Goal: Task Accomplishment & Management: Complete application form

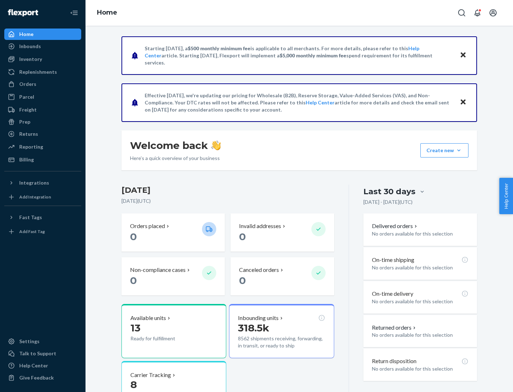
click at [459, 150] on button "Create new Create new inbound Create new order Create new product" at bounding box center [444, 150] width 48 height 14
click at [43, 46] on div "Inbounds" at bounding box center [43, 46] width 76 height 10
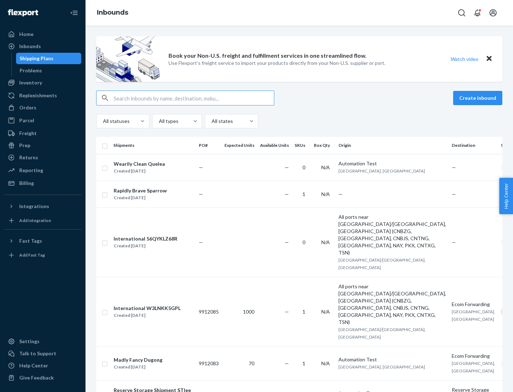
click at [479, 98] on button "Create inbound" at bounding box center [477, 98] width 49 height 14
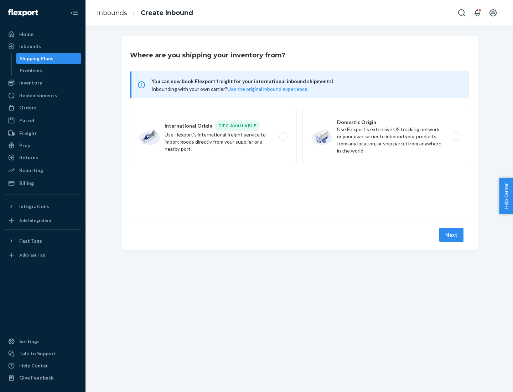
click at [386, 136] on label "Domestic Origin Use Flexport’s extensive US trucking network or your own carrie…" at bounding box center [385, 136] width 167 height 53
click at [456, 136] on input "Domestic Origin Use Flexport’s extensive US trucking network or your own carrie…" at bounding box center [458, 136] width 5 height 5
radio input "true"
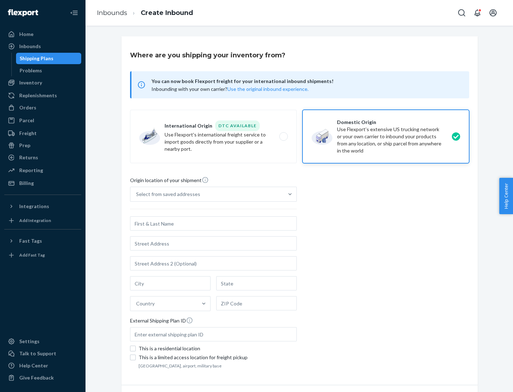
click at [166, 194] on div "Select from saved addresses" at bounding box center [168, 194] width 64 height 7
click at [137, 194] on input "Select from saved addresses" at bounding box center [136, 194] width 1 height 7
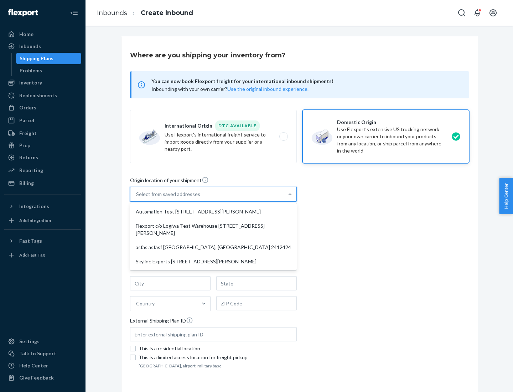
scroll to position [3, 0]
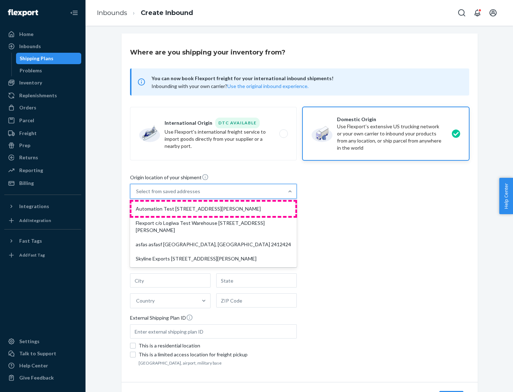
click at [213, 209] on div "Automation Test [STREET_ADDRESS][PERSON_NAME]" at bounding box center [213, 209] width 164 height 14
click at [137, 195] on input "option Automation Test [STREET_ADDRESS][PERSON_NAME] focused, 1 of 4. 4 results…" at bounding box center [136, 191] width 1 height 7
type input "Automation Test"
type input "9th Floor"
type input "[GEOGRAPHIC_DATA]"
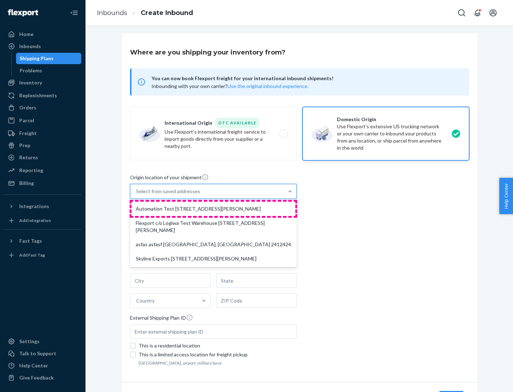
type input "CA"
type input "94104"
type input "[STREET_ADDRESS][PERSON_NAME]"
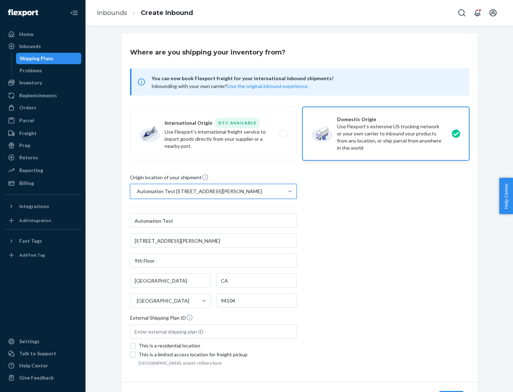
scroll to position [42, 0]
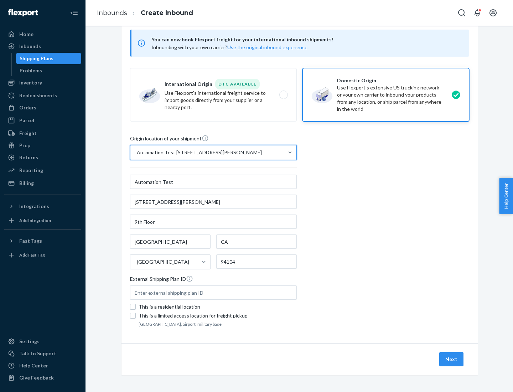
click at [452, 359] on button "Next" at bounding box center [451, 359] width 24 height 14
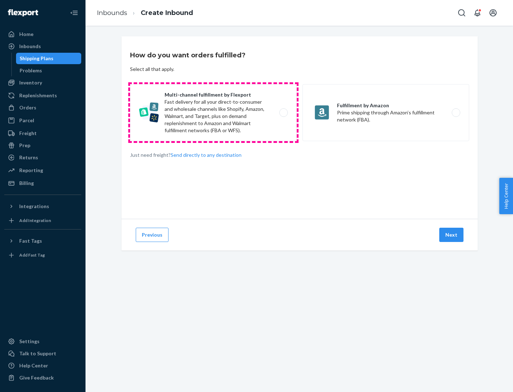
click at [213, 113] on label "Multi-channel fulfillment by Flexport Fast delivery for all your direct-to-cons…" at bounding box center [213, 112] width 167 height 57
click at [283, 113] on input "Multi-channel fulfillment by Flexport Fast delivery for all your direct-to-cons…" at bounding box center [285, 112] width 5 height 5
radio input "true"
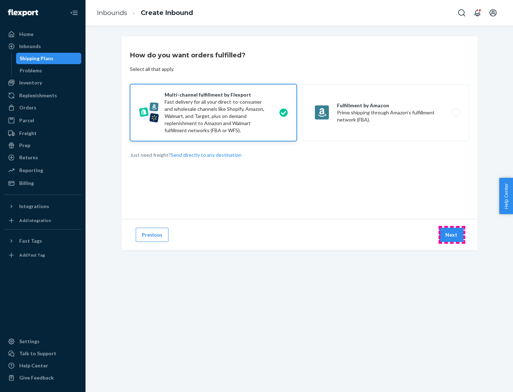
click at [452, 235] on button "Next" at bounding box center [451, 235] width 24 height 14
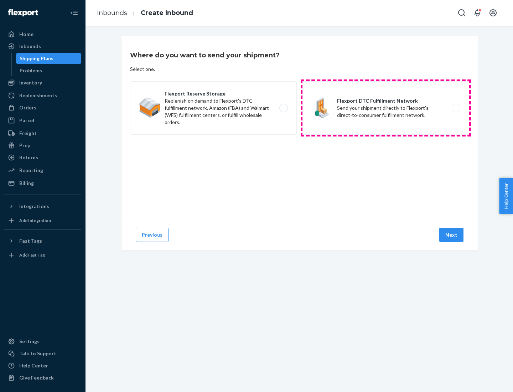
click at [386, 108] on label "Flexport DTC Fulfillment Network Send your shipment directly to Flexport's dire…" at bounding box center [385, 107] width 167 height 53
click at [456, 108] on input "Flexport DTC Fulfillment Network Send your shipment directly to Flexport's dire…" at bounding box center [458, 108] width 5 height 5
radio input "true"
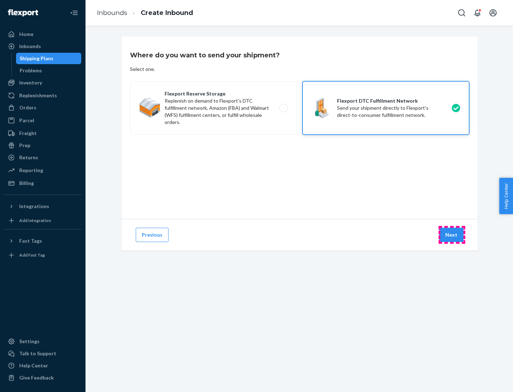
click at [452, 235] on button "Next" at bounding box center [451, 235] width 24 height 14
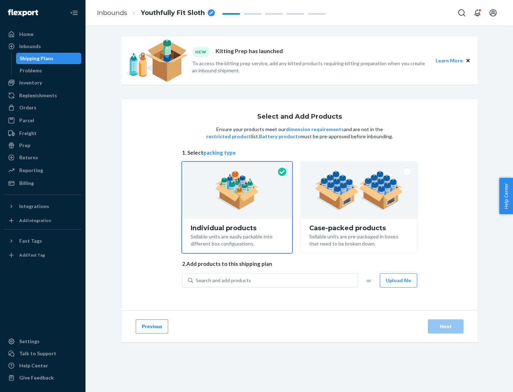
click at [359, 190] on img at bounding box center [359, 190] width 89 height 39
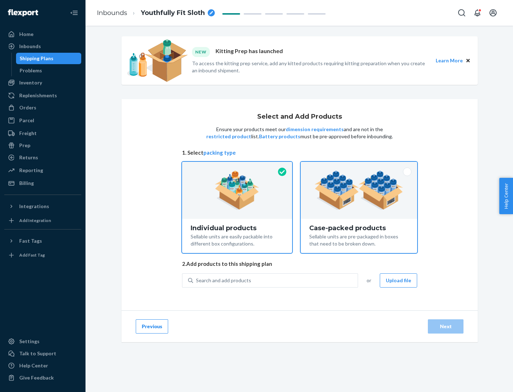
click at [359, 166] on input "Case-packed products Sellable units are pre-packaged in boxes that need to be b…" at bounding box center [359, 164] width 5 height 5
radio input "true"
radio input "false"
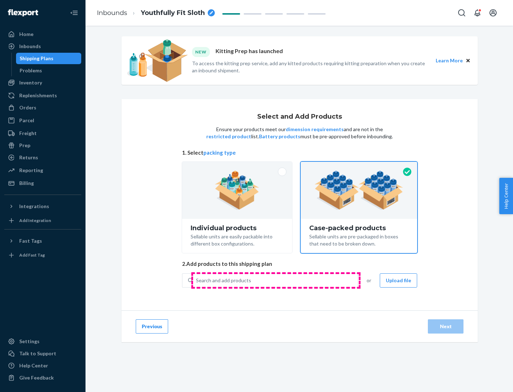
click at [276, 280] on div "Search and add products" at bounding box center [275, 280] width 165 height 13
click at [197, 280] on input "Search and add products" at bounding box center [196, 280] width 1 height 7
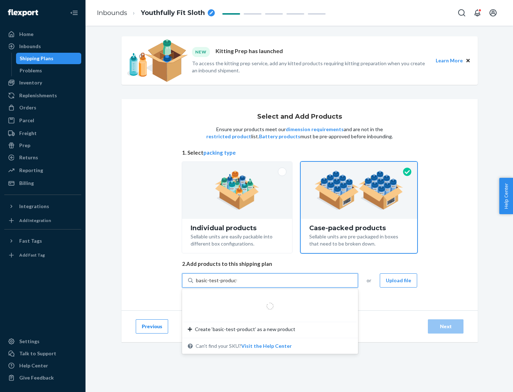
type input "basic-test-product-1"
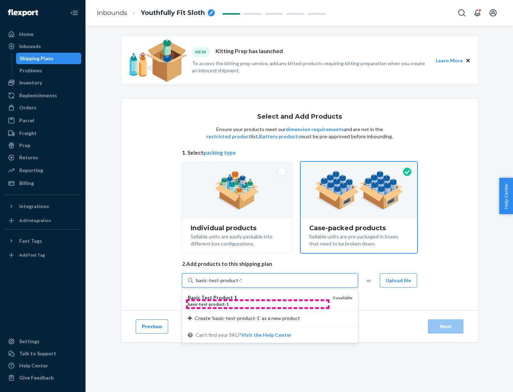
click at [258, 304] on div "basic - test - product - 1" at bounding box center [257, 304] width 139 height 6
click at [241, 284] on input "basic-test-product-1" at bounding box center [219, 280] width 46 height 7
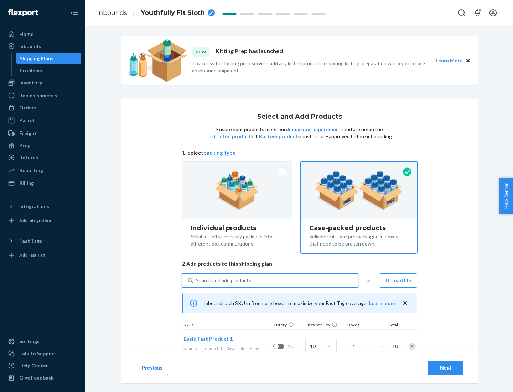
scroll to position [26, 0]
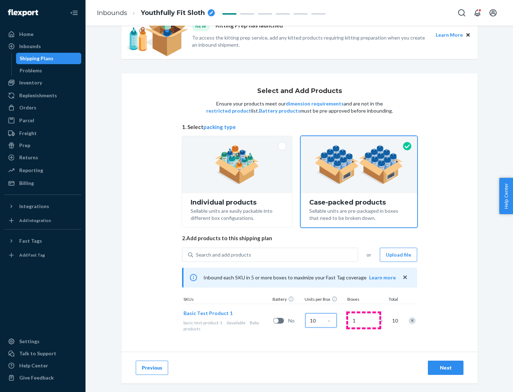
type input "10"
type input "7"
click at [446, 368] on div "Next" at bounding box center [446, 367] width 24 height 7
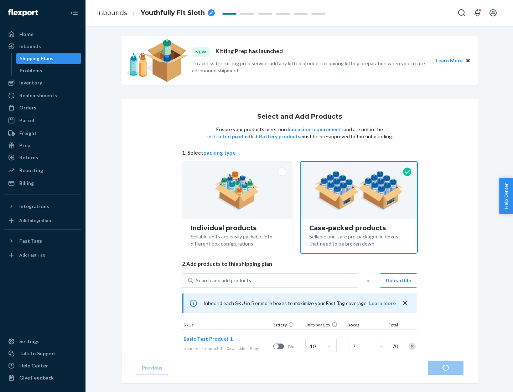
radio input "true"
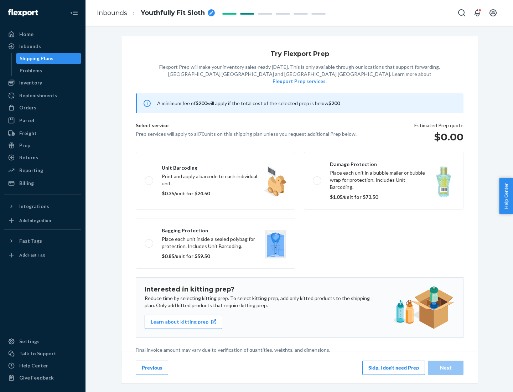
scroll to position [2, 0]
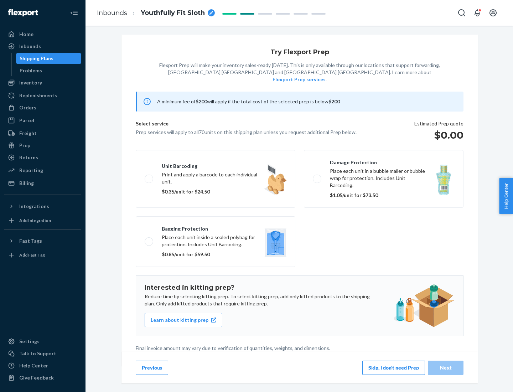
click at [215, 227] on label "Bagging protection Place each unit inside a sealed polybag for protection. Incl…" at bounding box center [216, 241] width 160 height 51
click at [149, 239] on input "Bagging protection Place each unit inside a sealed polybag for protection. Incl…" at bounding box center [147, 241] width 5 height 5
checkbox input "true"
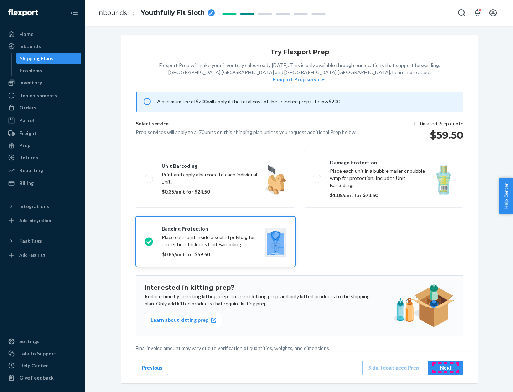
click at [446, 367] on div "Next" at bounding box center [446, 367] width 24 height 7
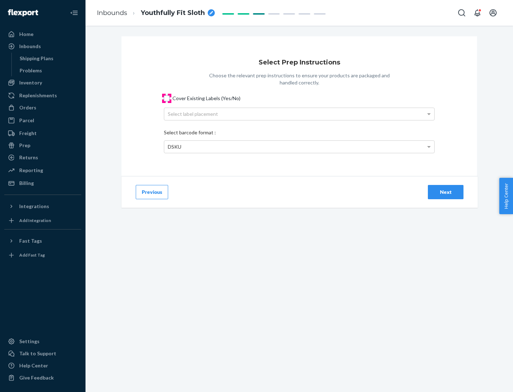
click at [167, 98] on input "Cover Existing Labels (Yes/No)" at bounding box center [167, 98] width 6 height 6
checkbox input "true"
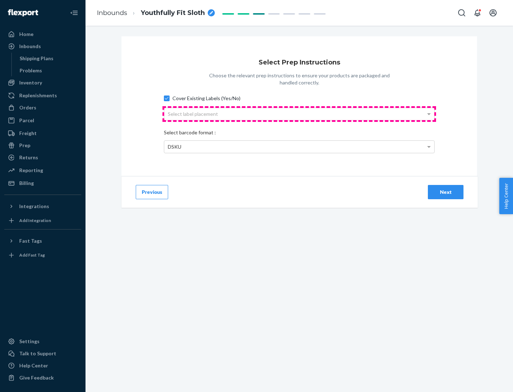
click at [299, 114] on div "Select label placement" at bounding box center [299, 114] width 270 height 12
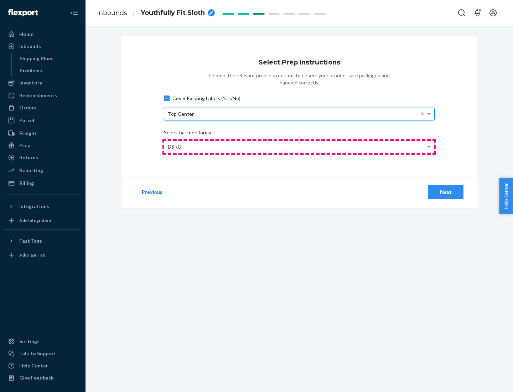
click at [299, 146] on div "DSKU" at bounding box center [299, 147] width 270 height 12
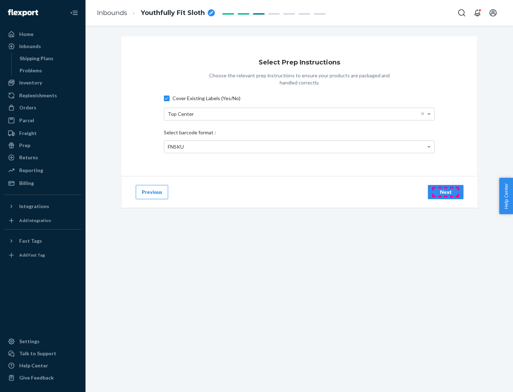
click at [446, 192] on div "Next" at bounding box center [446, 191] width 24 height 7
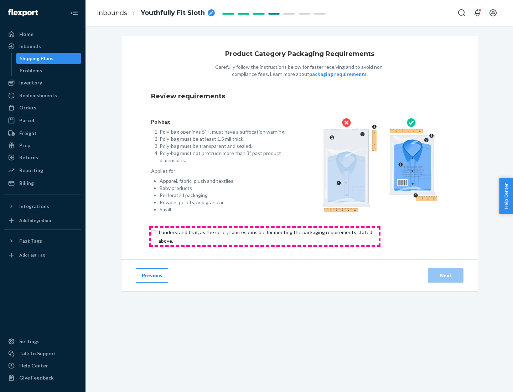
click at [265, 236] on input "checkbox" at bounding box center [269, 236] width 237 height 17
checkbox input "true"
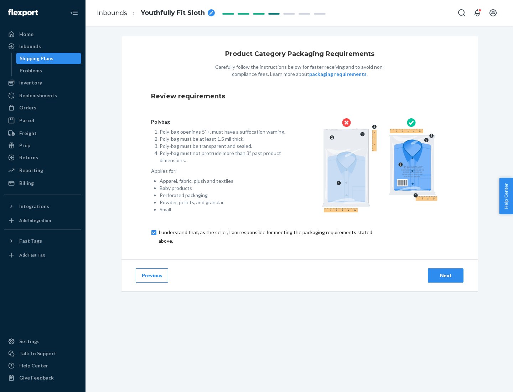
click at [446, 275] on div "Next" at bounding box center [446, 275] width 24 height 7
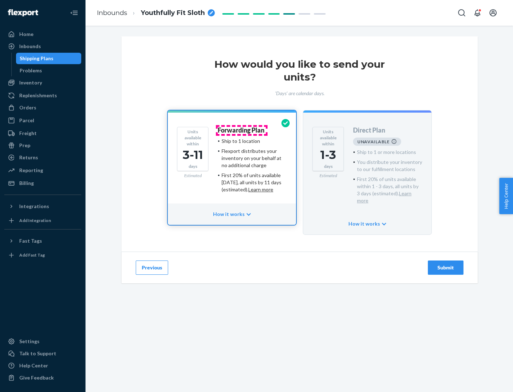
click at [241, 130] on h4 "Forwarding Plan" at bounding box center [241, 130] width 47 height 7
click at [446, 264] on div "Submit" at bounding box center [446, 267] width 24 height 7
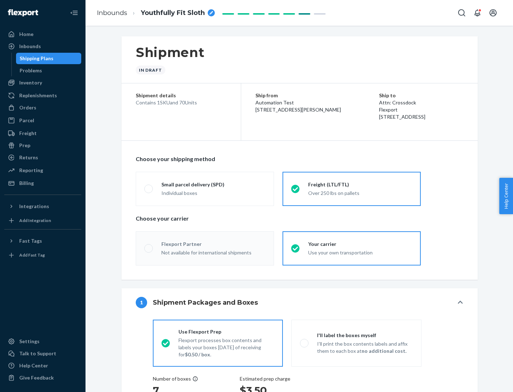
radio input "true"
radio input "false"
radio input "true"
radio input "false"
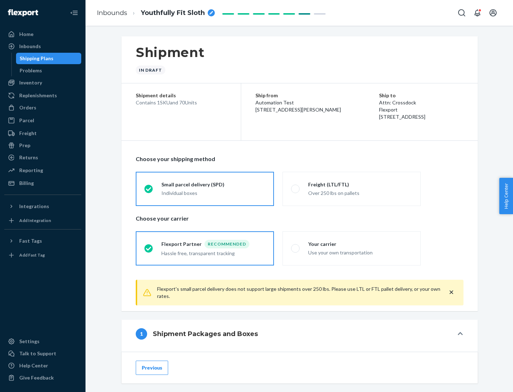
click at [213, 193] on div "Individual boxes" at bounding box center [213, 192] width 104 height 7
click at [149, 191] on input "Small parcel delivery (SPD) Individual boxes" at bounding box center [146, 188] width 5 height 5
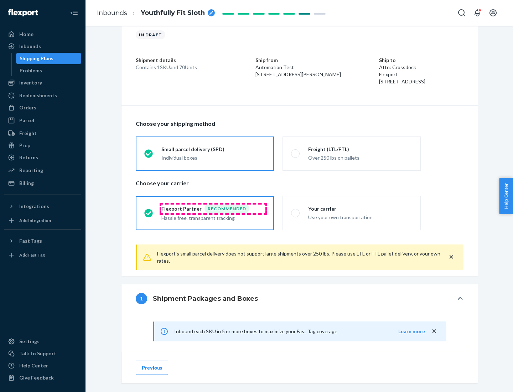
click at [213, 208] on div "Recommended" at bounding box center [226, 208] width 45 height 9
click at [149, 211] on input "Flexport Partner Recommended Hassle free, transparent tracking" at bounding box center [146, 213] width 5 height 5
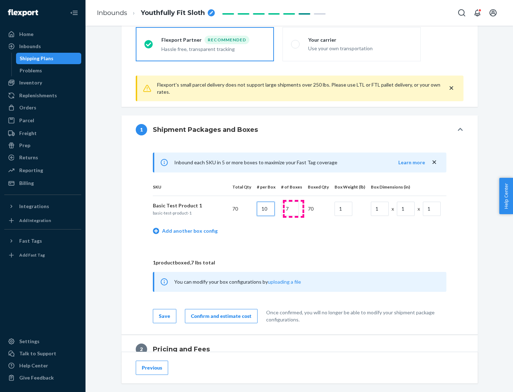
type input "10"
type input "7"
type input "1"
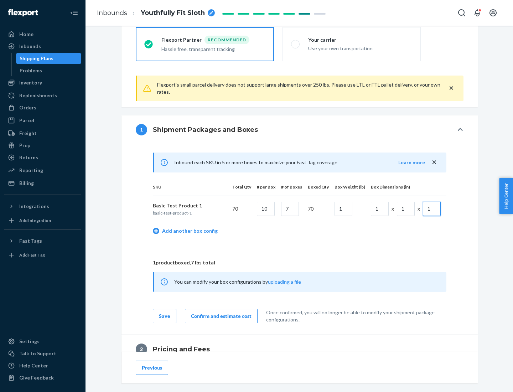
scroll to position [311, 0]
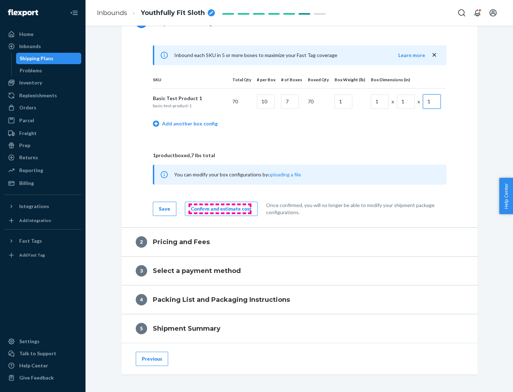
type input "1"
click at [220, 208] on div "Confirm and estimate cost" at bounding box center [221, 208] width 61 height 7
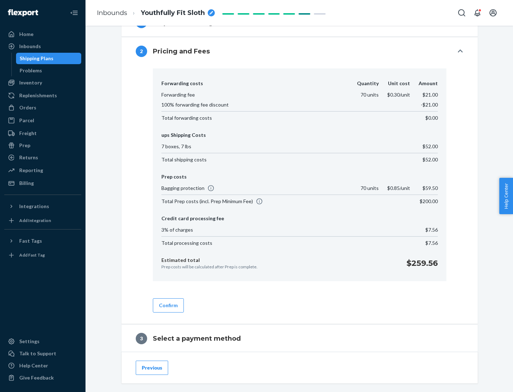
scroll to position [408, 0]
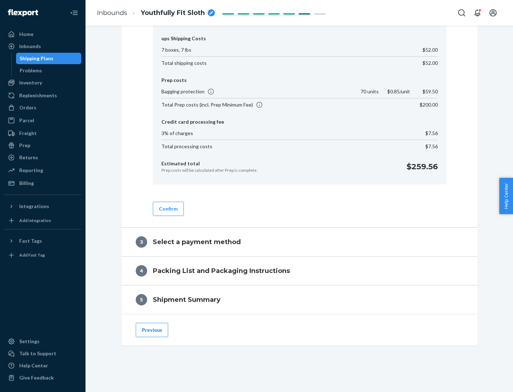
click at [168, 208] on button "Confirm" at bounding box center [168, 209] width 31 height 14
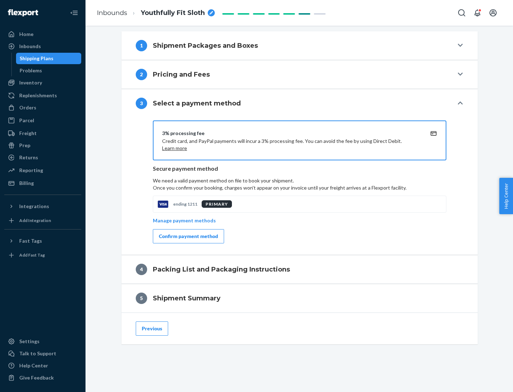
scroll to position [288, 0]
click at [188, 236] on div "Confirm payment method" at bounding box center [188, 236] width 59 height 7
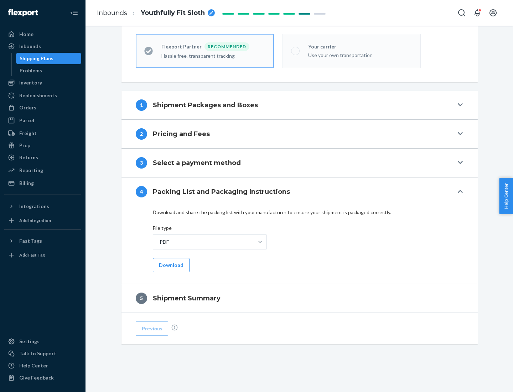
scroll to position [197, 0]
click at [170, 265] on button "Download" at bounding box center [171, 265] width 37 height 14
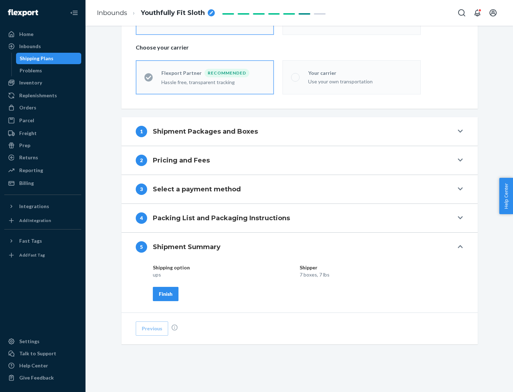
scroll to position [171, 0]
